Goal: Task Accomplishment & Management: Manage account settings

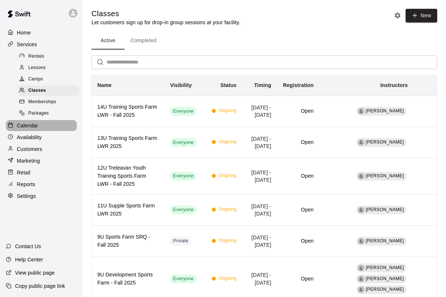
click at [42, 124] on div "Calendar" at bounding box center [41, 125] width 71 height 11
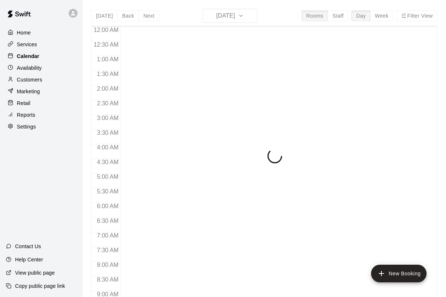
scroll to position [374, 0]
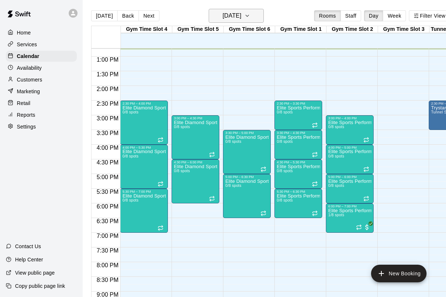
click at [251, 15] on button "[DATE]" at bounding box center [236, 16] width 55 height 14
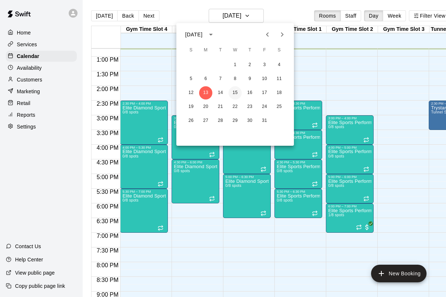
click at [235, 88] on button "15" at bounding box center [234, 92] width 13 height 13
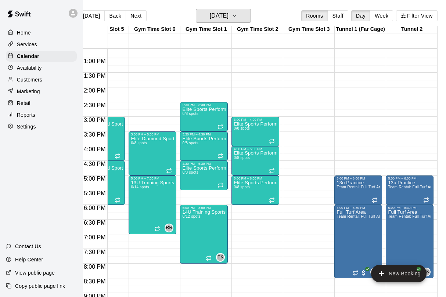
scroll to position [0, 13]
click at [40, 70] on p "Availability" at bounding box center [29, 67] width 25 height 7
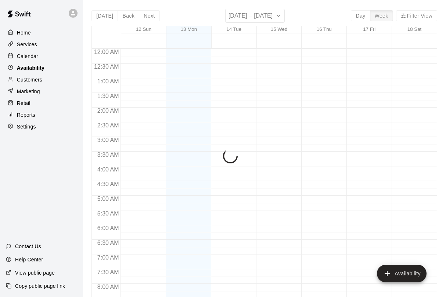
scroll to position [374, 0]
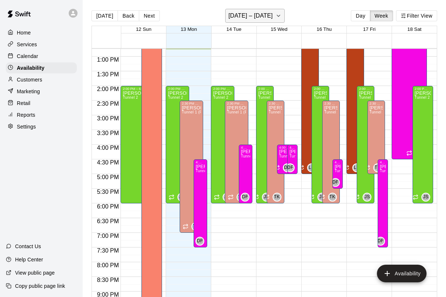
click at [275, 18] on icon "button" at bounding box center [278, 15] width 6 height 9
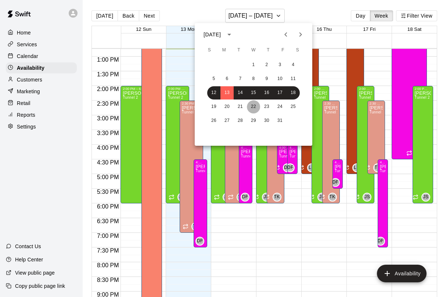
click at [255, 107] on button "22" at bounding box center [253, 106] width 13 height 13
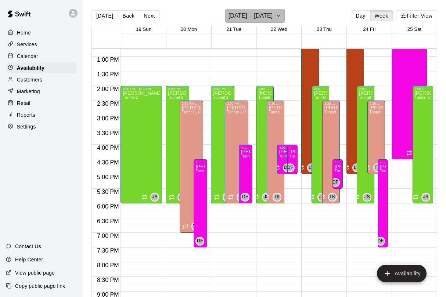
click at [275, 13] on icon "button" at bounding box center [278, 15] width 6 height 9
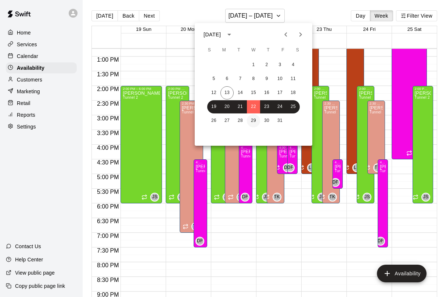
click at [251, 122] on button "29" at bounding box center [253, 120] width 13 height 13
